Goal: Book appointment/travel/reservation

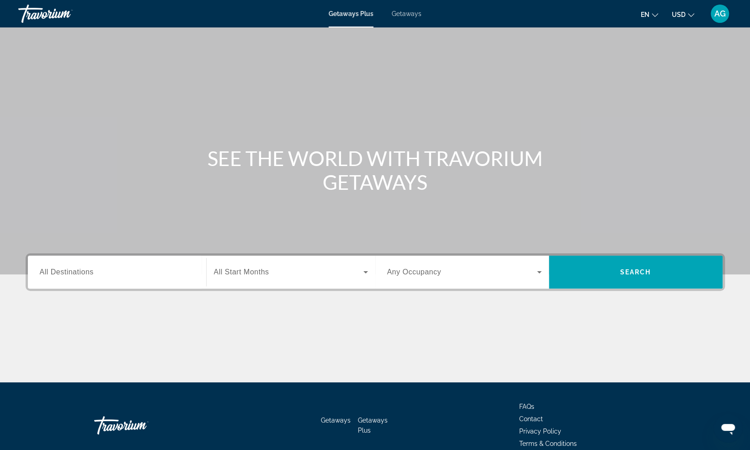
click at [395, 16] on span "Getaways" at bounding box center [407, 13] width 30 height 7
click at [71, 268] on span "All Destinations" at bounding box center [67, 272] width 54 height 8
click at [71, 267] on input "Destination All Destinations" at bounding box center [117, 272] width 154 height 11
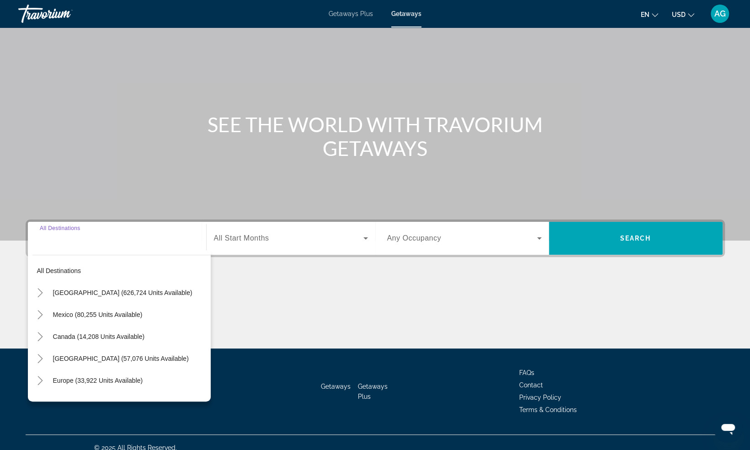
scroll to position [44, 0]
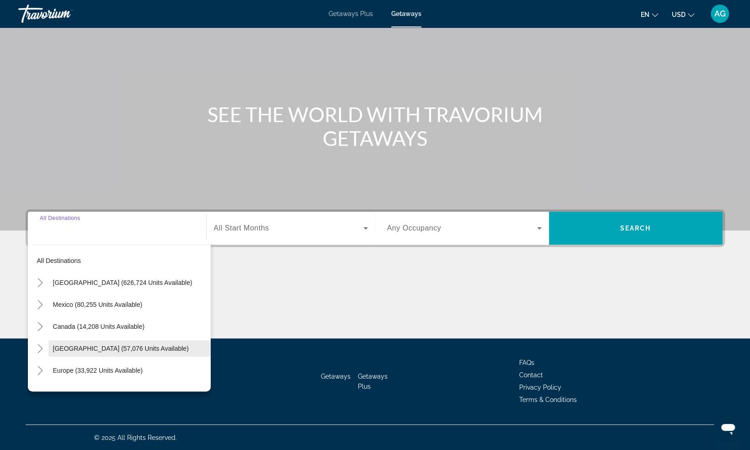
click at [71, 350] on span "[GEOGRAPHIC_DATA] (57,076 units available)" at bounding box center [121, 348] width 136 height 7
type input "**********"
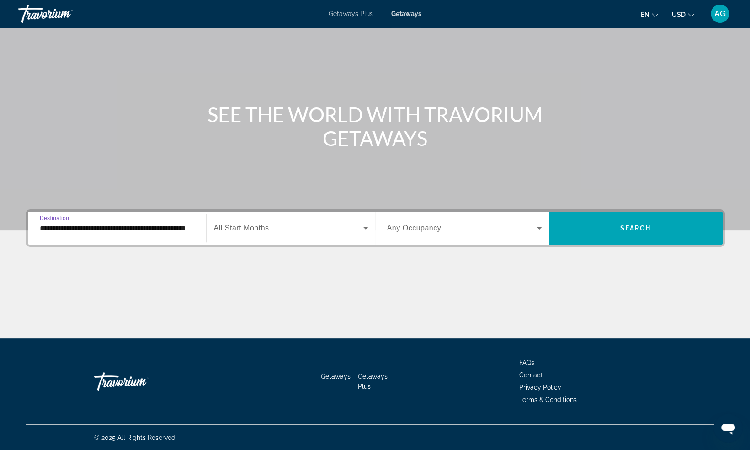
click at [292, 230] on span "Search widget" at bounding box center [288, 228] width 149 height 11
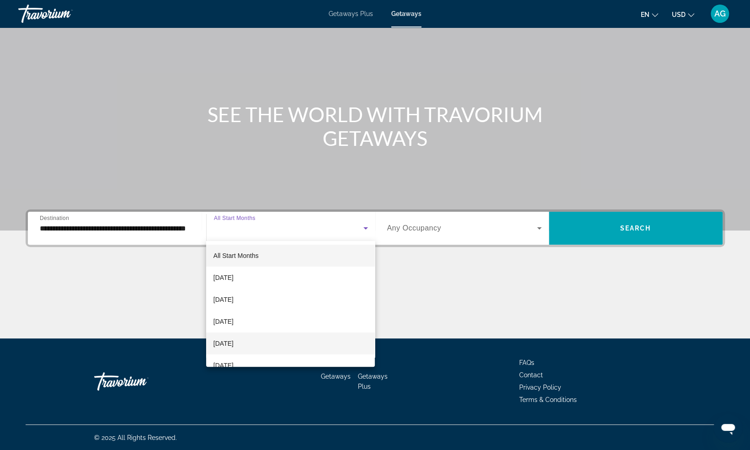
click at [233, 346] on span "[DATE]" at bounding box center [223, 343] width 20 height 11
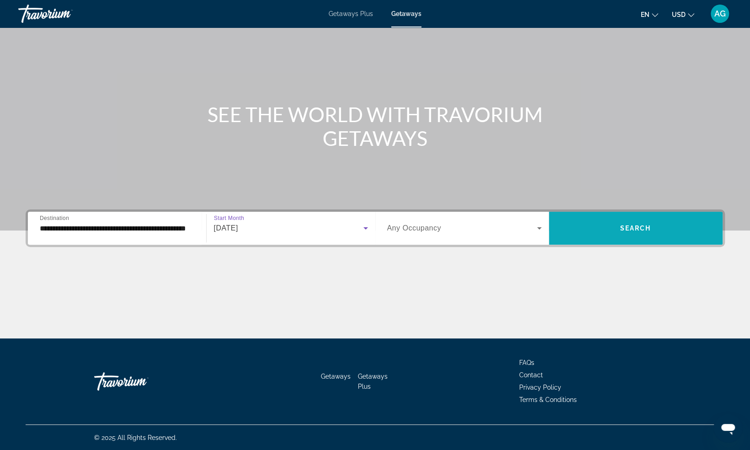
click at [616, 231] on span "Search widget" at bounding box center [636, 228] width 174 height 22
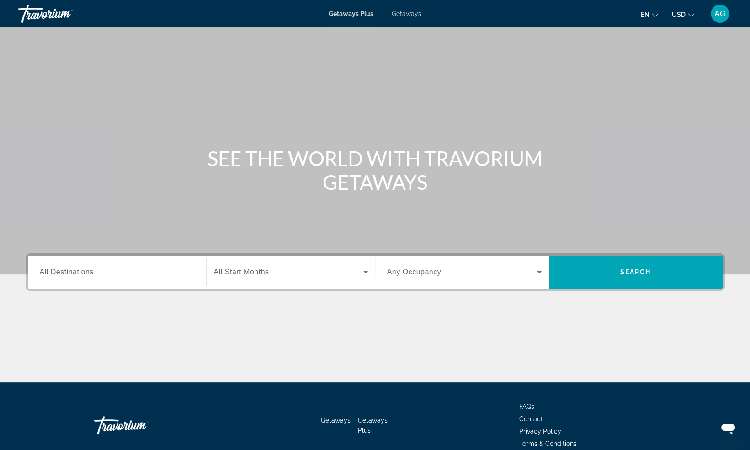
click at [403, 14] on span "Getaways" at bounding box center [407, 13] width 30 height 7
click at [89, 277] on div "Search widget" at bounding box center [117, 272] width 154 height 26
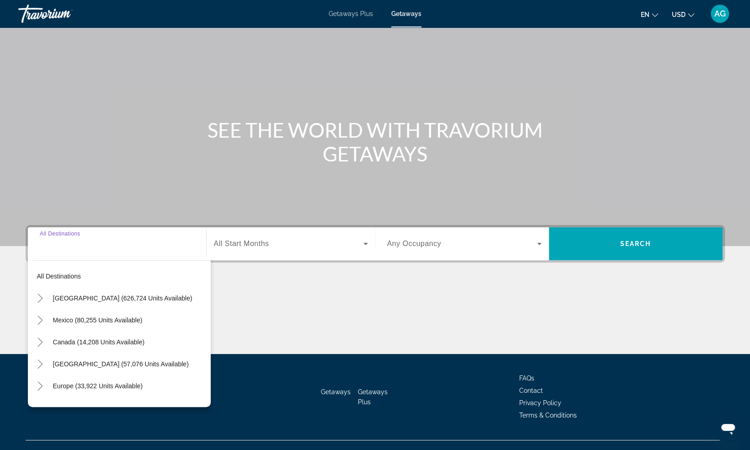
scroll to position [44, 0]
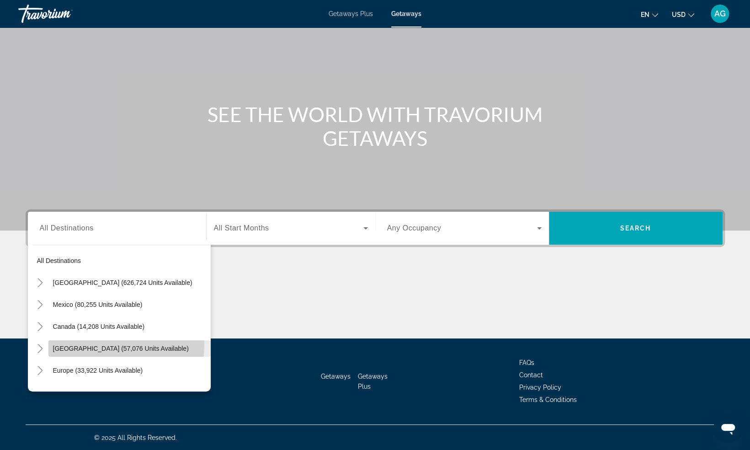
click at [88, 345] on span "[GEOGRAPHIC_DATA] (57,076 units available)" at bounding box center [121, 348] width 136 height 7
type input "**********"
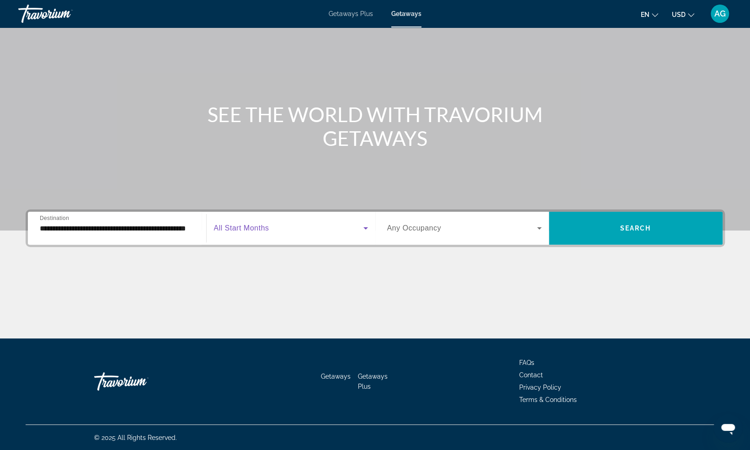
click at [292, 230] on span "Search widget" at bounding box center [288, 228] width 149 height 11
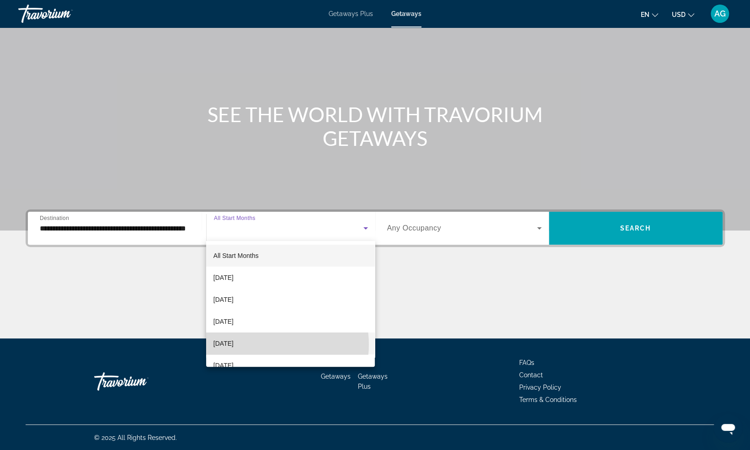
click at [270, 344] on mat-option "[DATE]" at bounding box center [290, 343] width 169 height 22
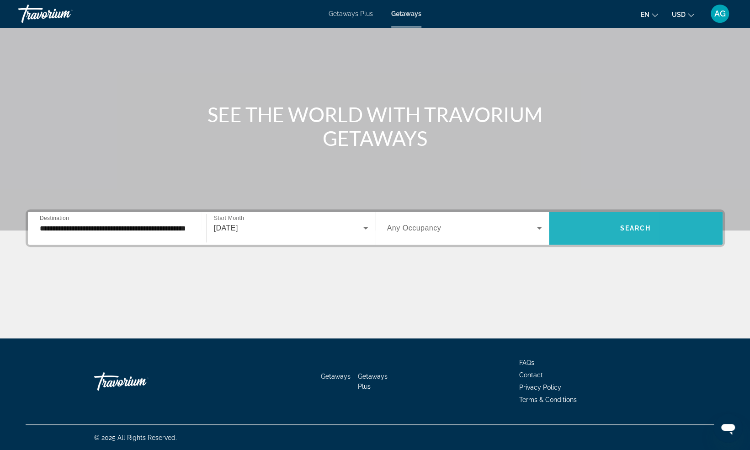
click at [575, 232] on span "Search widget" at bounding box center [636, 228] width 174 height 22
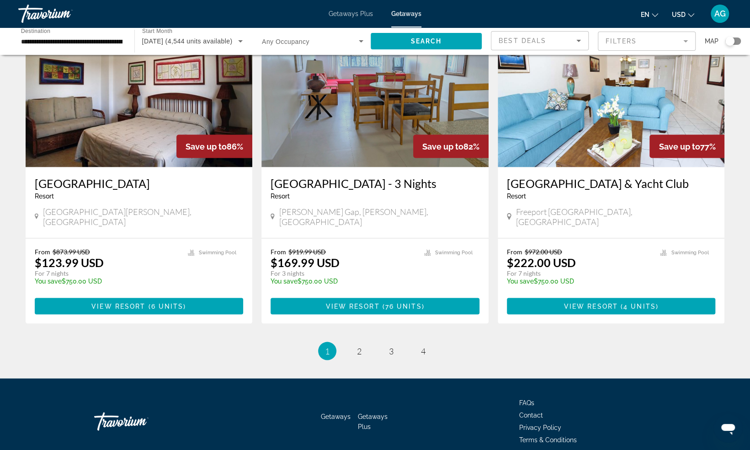
scroll to position [1028, 0]
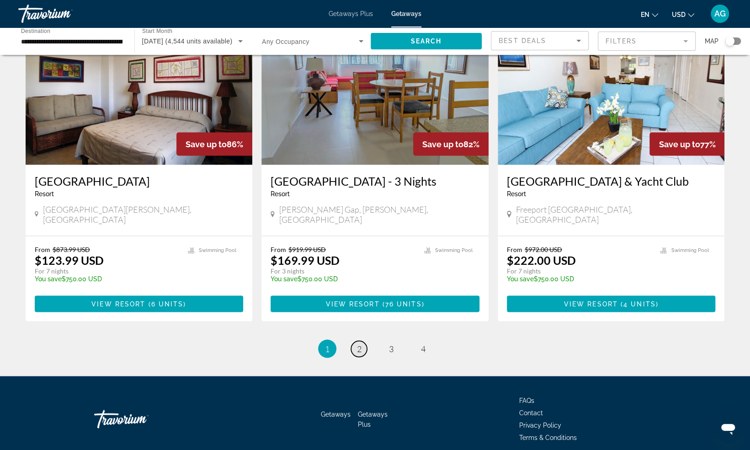
click at [360, 343] on span "2" at bounding box center [359, 348] width 5 height 10
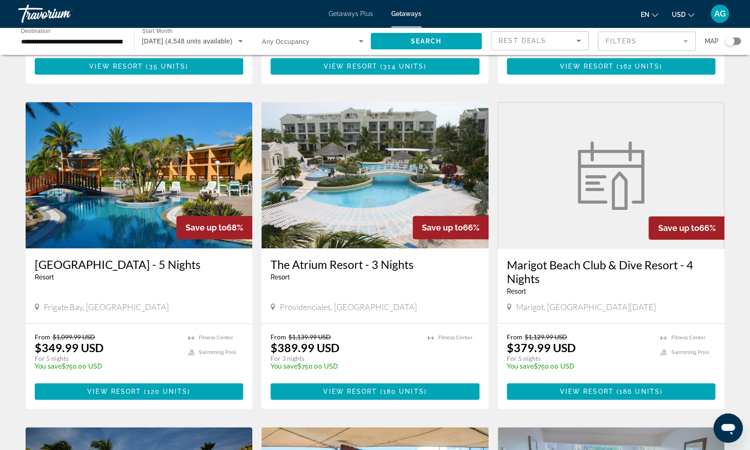
scroll to position [334, 0]
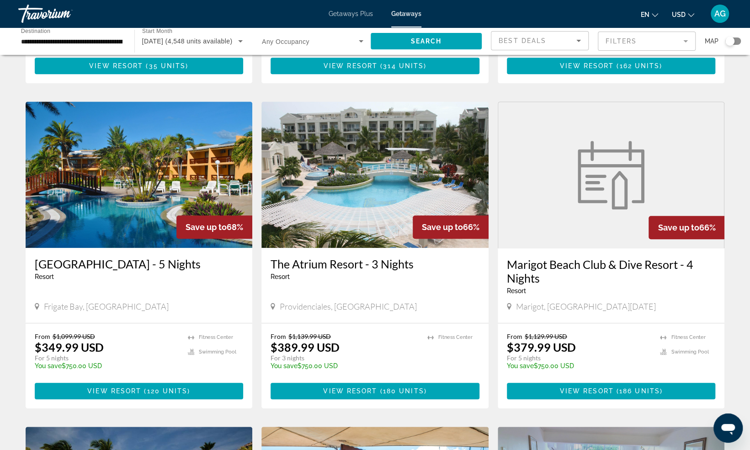
click at [156, 257] on h3 "[GEOGRAPHIC_DATA] - 5 Nights" at bounding box center [139, 264] width 209 height 14
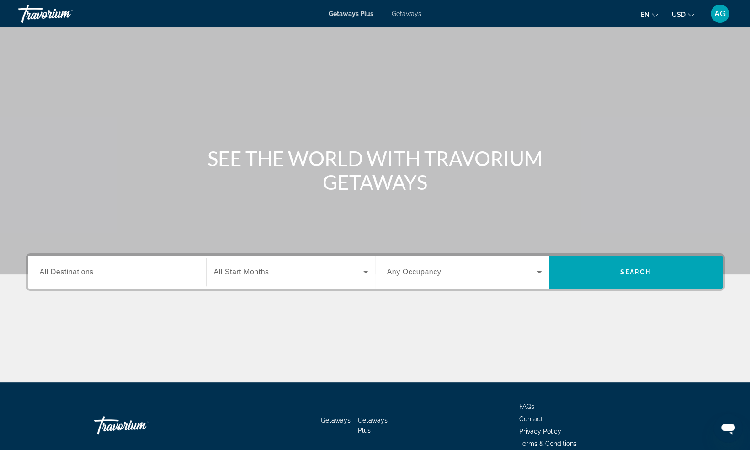
click at [112, 275] on input "Destination All Destinations" at bounding box center [117, 272] width 154 height 11
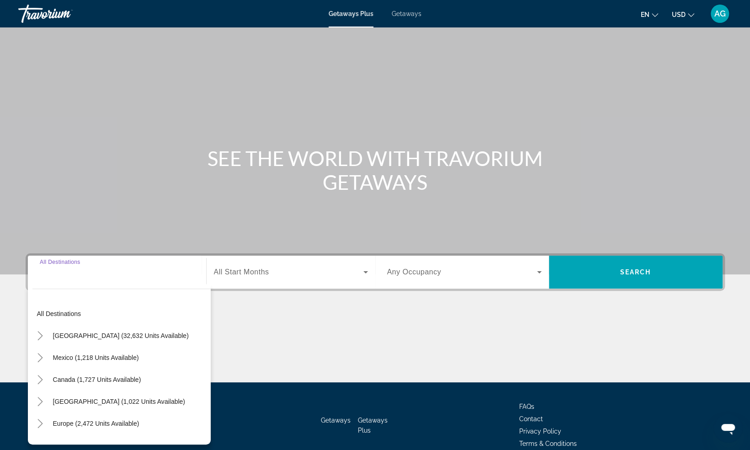
scroll to position [44, 0]
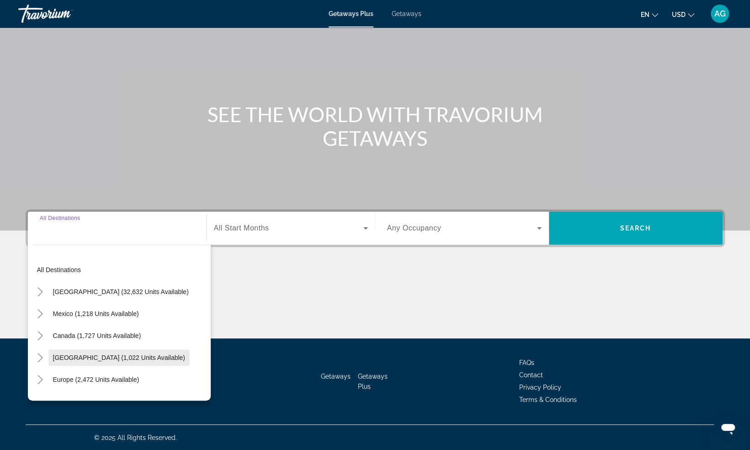
click at [112, 358] on span "Caribbean & Atlantic Islands (1,022 units available)" at bounding box center [119, 357] width 132 height 7
type input "**********"
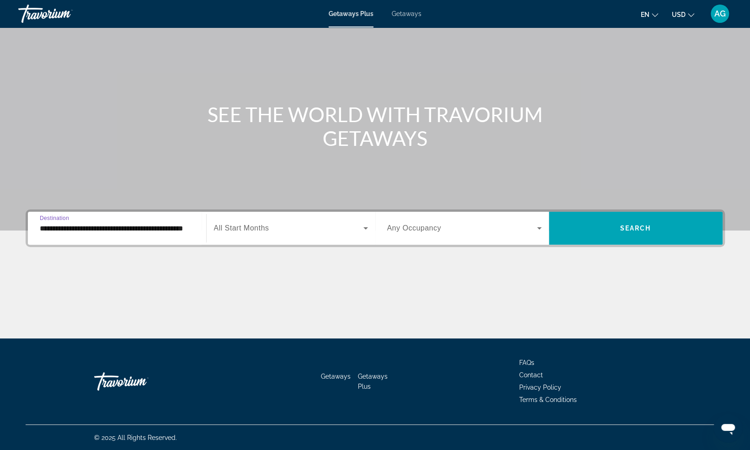
click at [319, 230] on span "Search widget" at bounding box center [288, 228] width 149 height 11
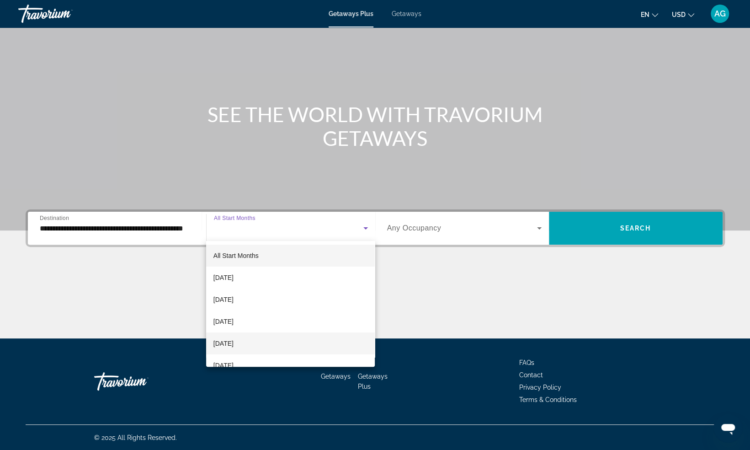
click at [261, 344] on mat-option "[DATE]" at bounding box center [290, 343] width 169 height 22
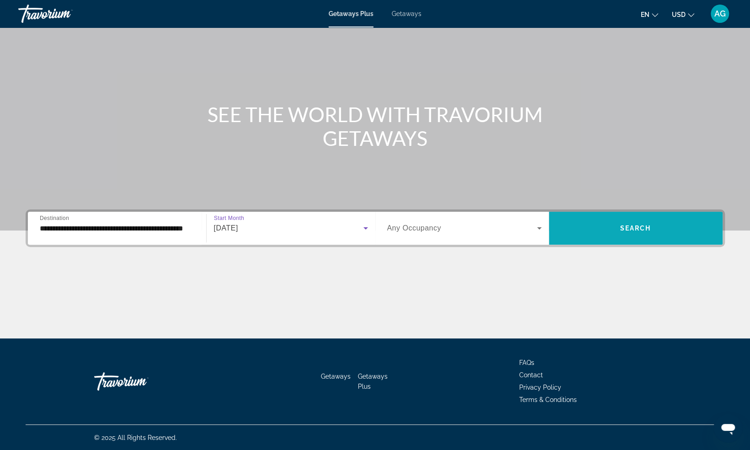
click at [611, 233] on span "Search widget" at bounding box center [636, 228] width 174 height 22
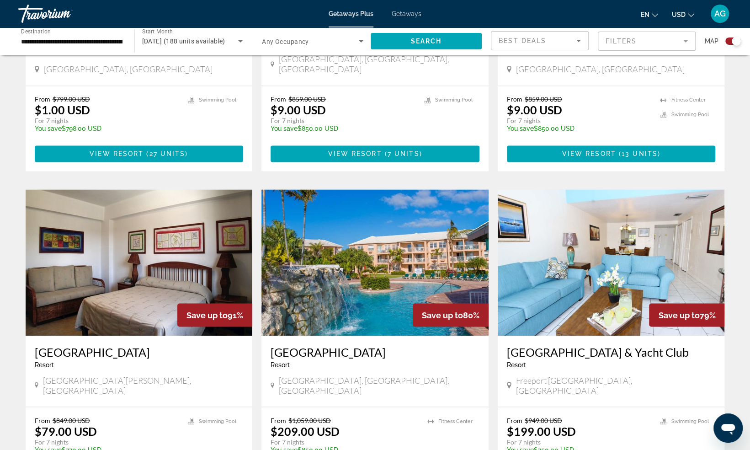
scroll to position [1001, 0]
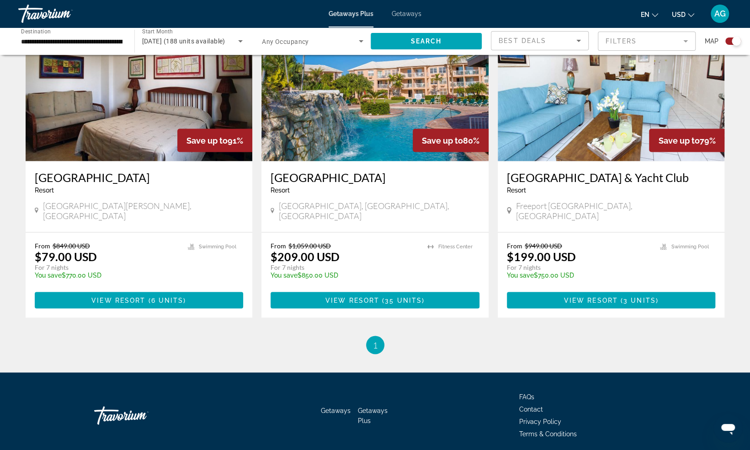
click at [223, 44] on span "December 2025 (188 units available)" at bounding box center [183, 40] width 83 height 7
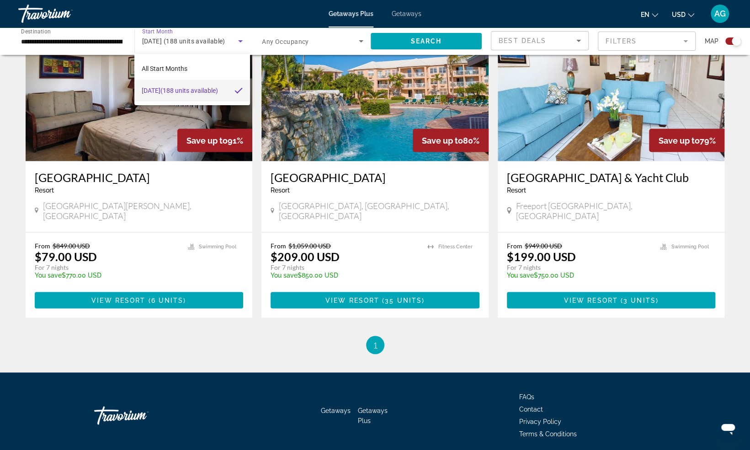
click at [212, 37] on div at bounding box center [375, 225] width 750 height 450
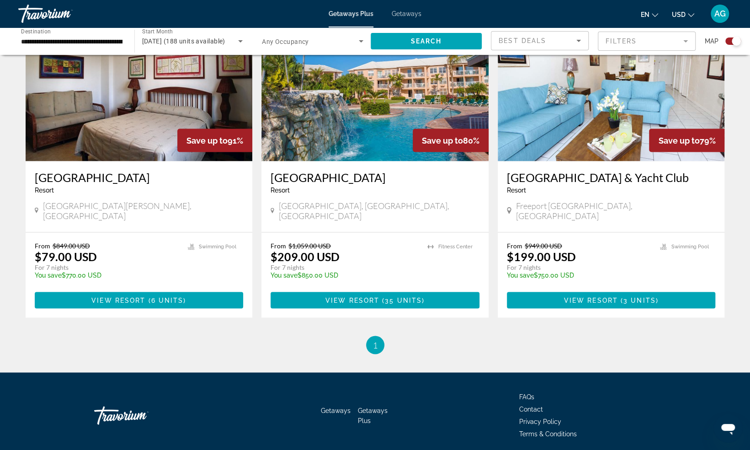
click at [93, 39] on input "**********" at bounding box center [71, 41] width 101 height 11
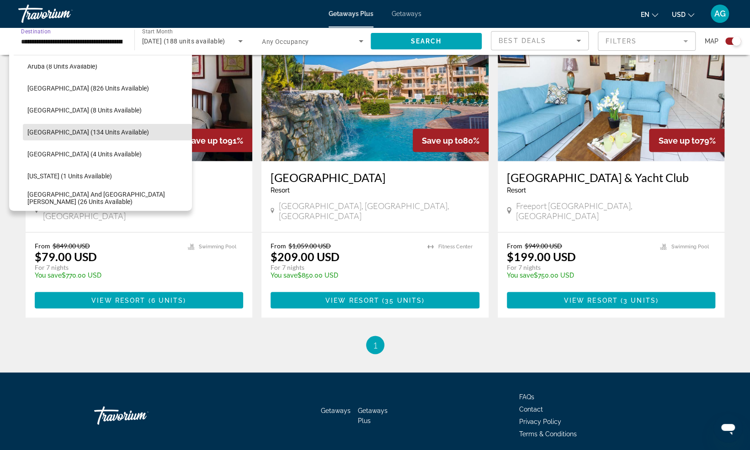
scroll to position [0, 0]
